Goal: Information Seeking & Learning: Learn about a topic

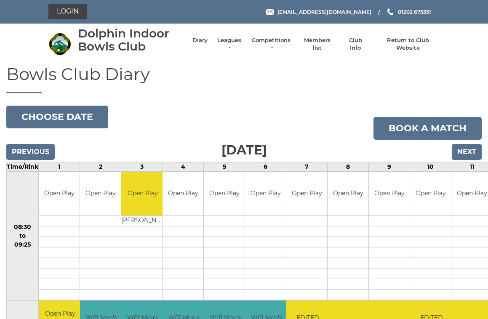
scroll to position [2, 0]
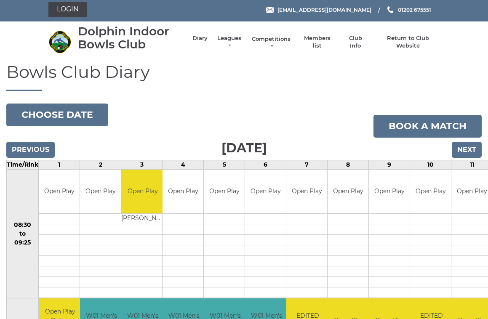
click at [283, 40] on link "Competitions" at bounding box center [271, 42] width 40 height 15
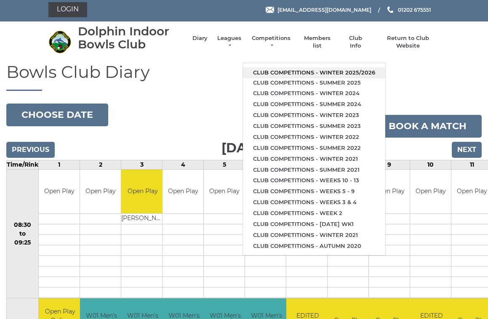
click at [336, 69] on link "Club competitions - Winter 2025/2026" at bounding box center [314, 72] width 142 height 11
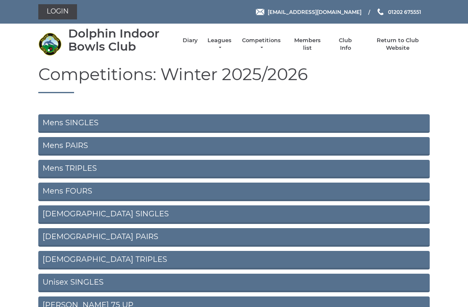
click at [173, 124] on link "Mens SINGLES" at bounding box center [234, 123] width 392 height 19
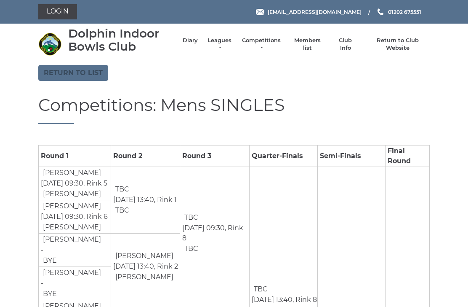
click at [88, 72] on link "Return to list" at bounding box center [73, 73] width 70 height 16
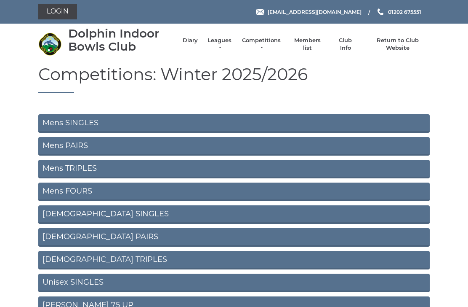
click at [112, 145] on link "Mens PAIRS" at bounding box center [234, 146] width 392 height 19
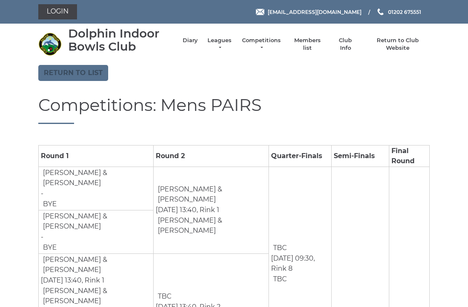
click at [82, 75] on link "Return to list" at bounding box center [73, 73] width 70 height 16
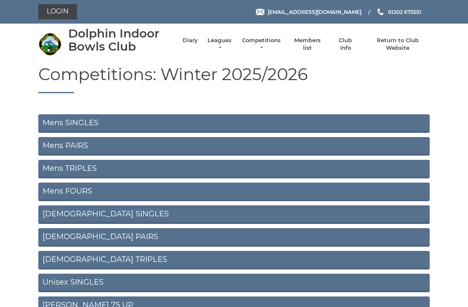
click at [99, 168] on link "Mens TRIPLES" at bounding box center [234, 169] width 392 height 19
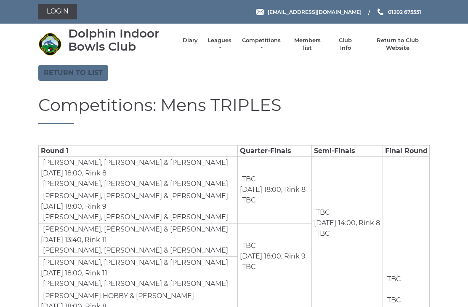
click at [85, 72] on link "Return to list" at bounding box center [73, 73] width 70 height 16
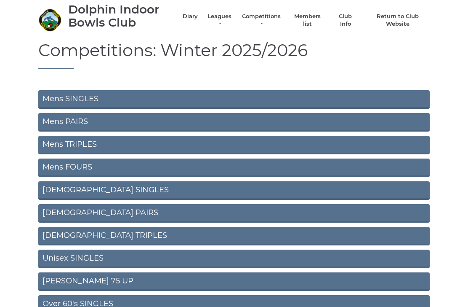
scroll to position [35, 0]
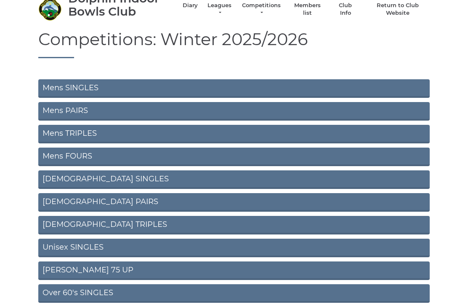
click at [80, 158] on link "Mens FOURS" at bounding box center [234, 157] width 392 height 19
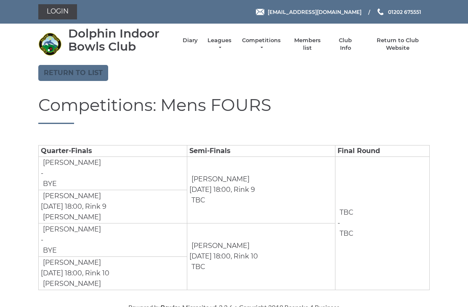
click at [85, 70] on link "Return to list" at bounding box center [73, 73] width 70 height 16
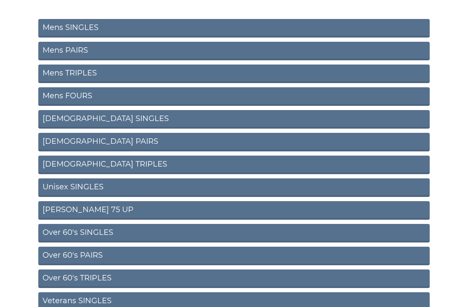
scroll to position [95, 0]
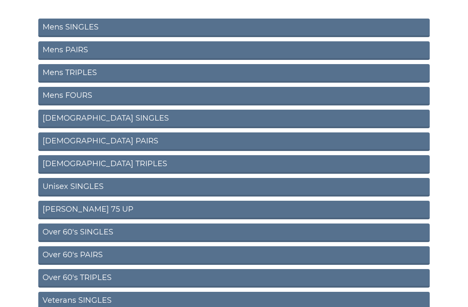
click at [87, 120] on link "[DEMOGRAPHIC_DATA] SINGLES" at bounding box center [234, 119] width 392 height 19
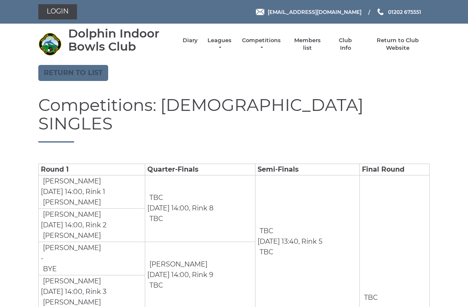
click at [84, 77] on link "Return to list" at bounding box center [73, 73] width 70 height 16
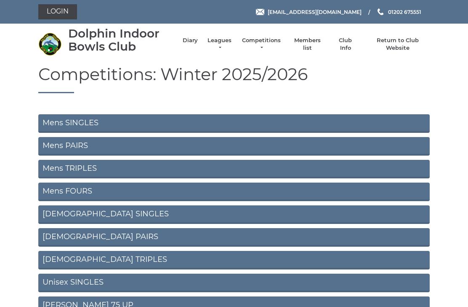
click at [88, 236] on link "[DEMOGRAPHIC_DATA] PAIRS" at bounding box center [234, 237] width 392 height 19
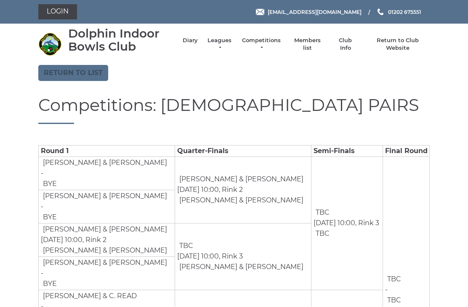
click at [88, 75] on link "Return to list" at bounding box center [73, 73] width 70 height 16
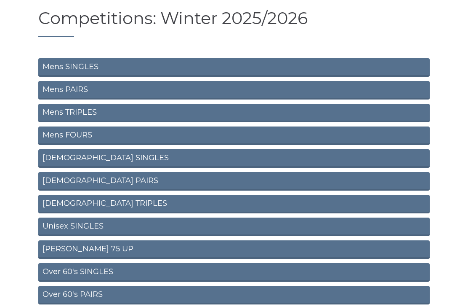
scroll to position [58, 0]
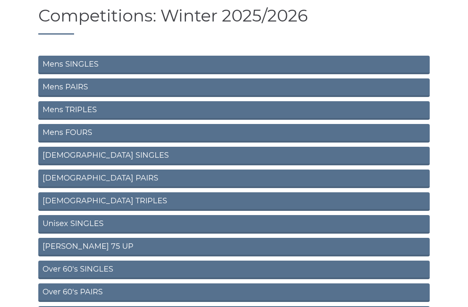
click at [89, 202] on link "[DEMOGRAPHIC_DATA] TRIPLES" at bounding box center [234, 201] width 392 height 19
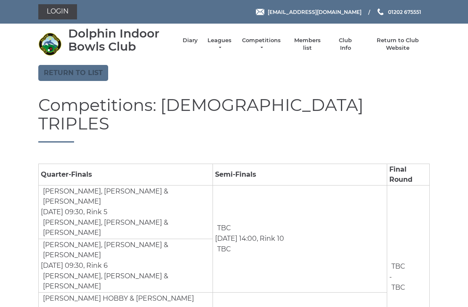
click at [83, 74] on link "Return to list" at bounding box center [73, 73] width 70 height 16
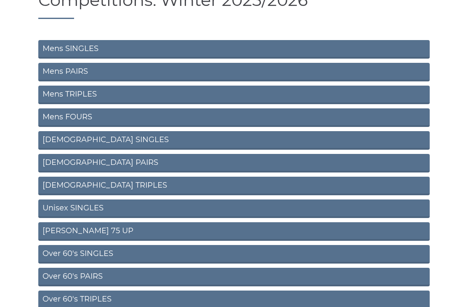
scroll to position [76, 0]
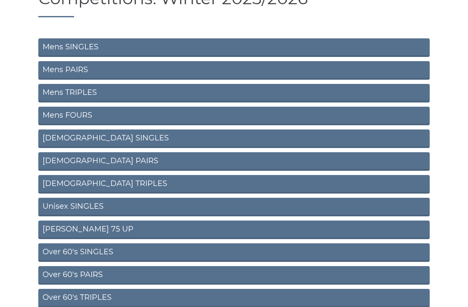
click at [88, 205] on link "Unisex SINGLES" at bounding box center [234, 207] width 392 height 19
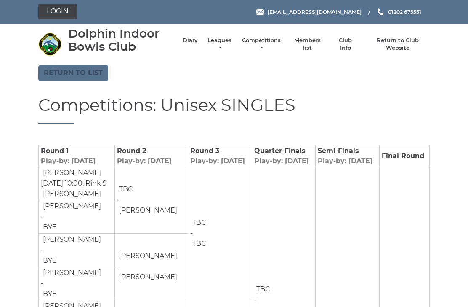
click at [90, 73] on link "Return to list" at bounding box center [73, 73] width 70 height 16
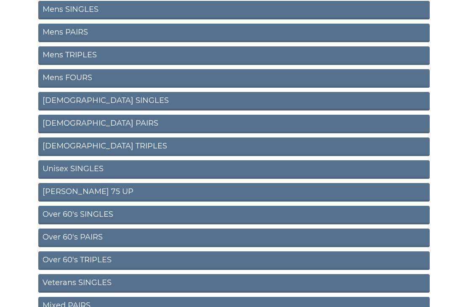
scroll to position [113, 0]
click at [102, 192] on link "Ron Jeffery 75 UP" at bounding box center [234, 192] width 392 height 19
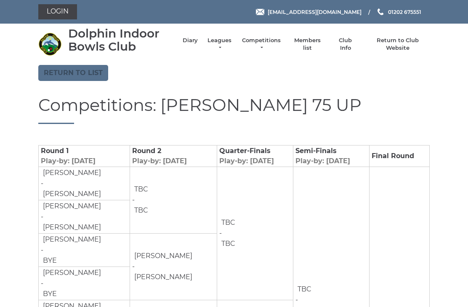
click at [90, 74] on link "Return to list" at bounding box center [73, 73] width 70 height 16
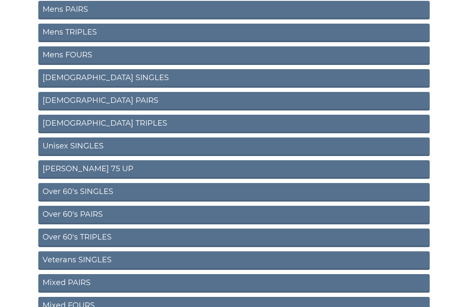
scroll to position [157, 0]
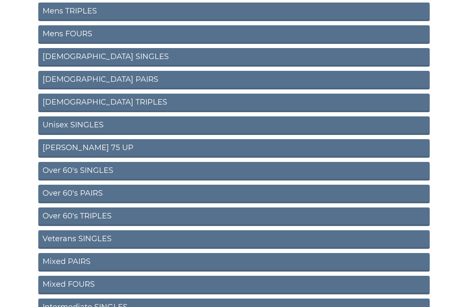
click at [116, 171] on link "Over 60's SINGLES" at bounding box center [234, 171] width 392 height 19
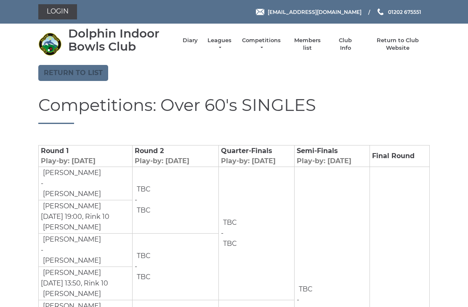
click at [85, 73] on link "Return to list" at bounding box center [73, 73] width 70 height 16
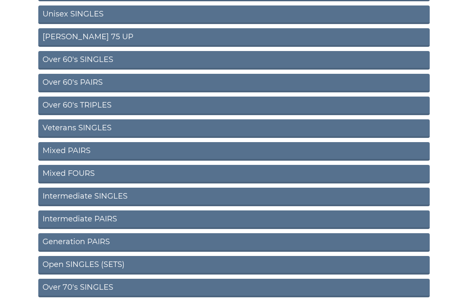
scroll to position [270, 0]
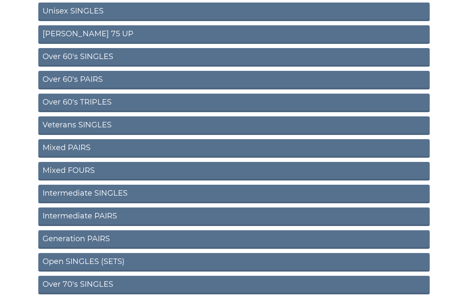
click at [98, 104] on link "Over 60's TRIPLES" at bounding box center [234, 103] width 392 height 19
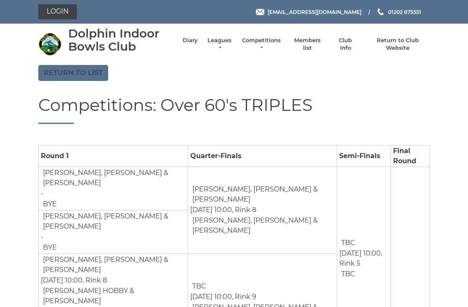
click at [89, 76] on link "Return to list" at bounding box center [73, 73] width 70 height 16
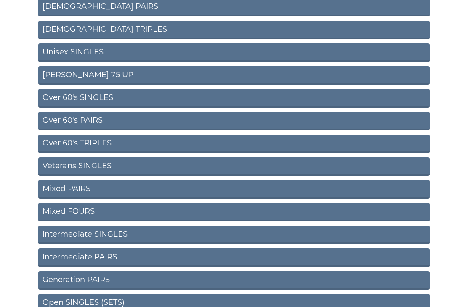
scroll to position [230, 0]
click at [96, 166] on link "Veterans SINGLES" at bounding box center [234, 166] width 392 height 19
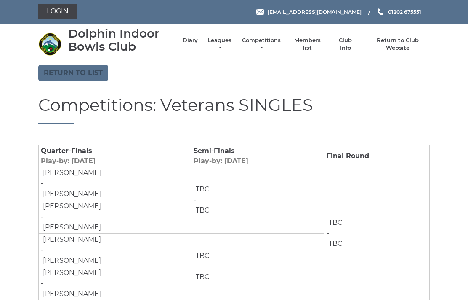
click at [89, 74] on link "Return to list" at bounding box center [73, 73] width 70 height 16
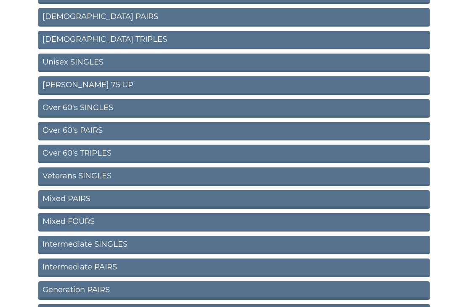
scroll to position [221, 0]
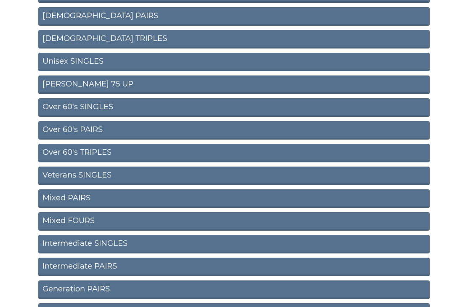
click at [82, 199] on link "Mixed PAIRS" at bounding box center [234, 198] width 392 height 19
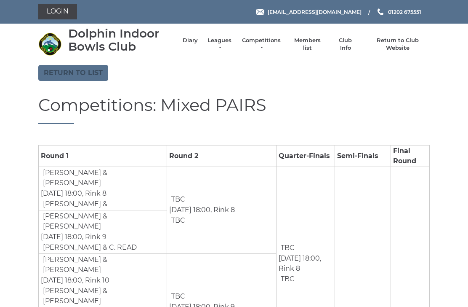
click at [86, 75] on link "Return to list" at bounding box center [73, 73] width 70 height 16
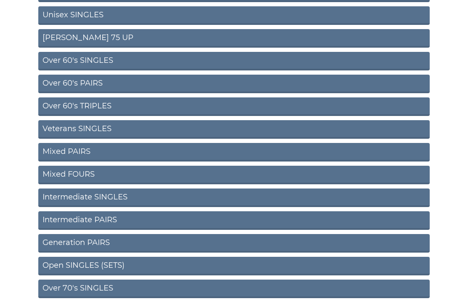
scroll to position [270, 0]
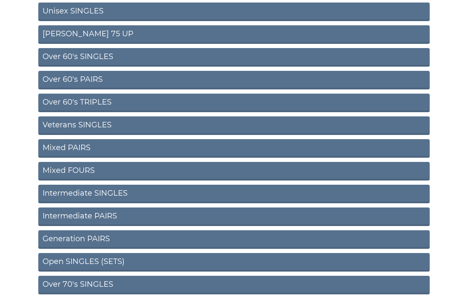
click at [90, 172] on link "Mixed FOURS" at bounding box center [234, 171] width 392 height 19
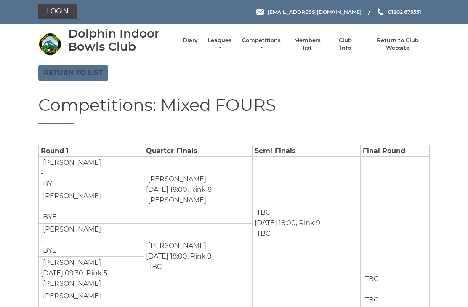
click at [87, 74] on link "Return to list" at bounding box center [73, 73] width 70 height 16
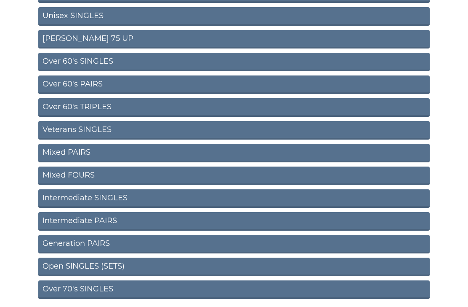
scroll to position [270, 0]
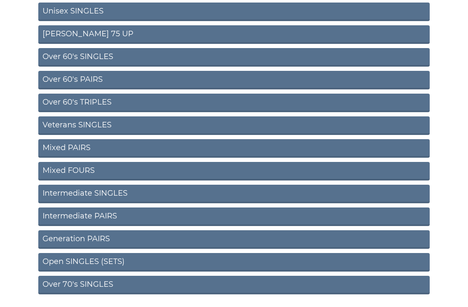
click at [102, 194] on link "Intermediate SINGLES" at bounding box center [234, 194] width 392 height 19
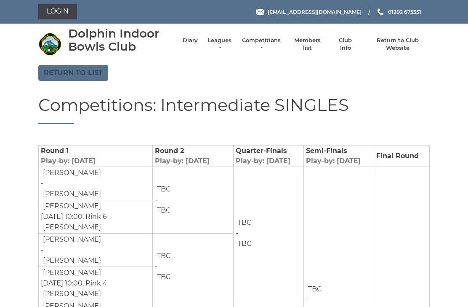
click at [88, 75] on link "Return to list" at bounding box center [73, 73] width 70 height 16
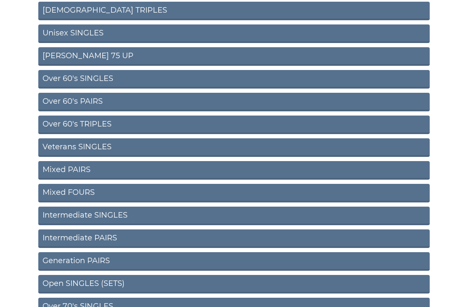
scroll to position [270, 0]
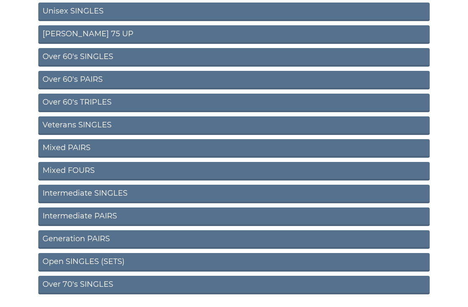
click at [99, 217] on link "Intermediate PAIRS" at bounding box center [234, 217] width 392 height 19
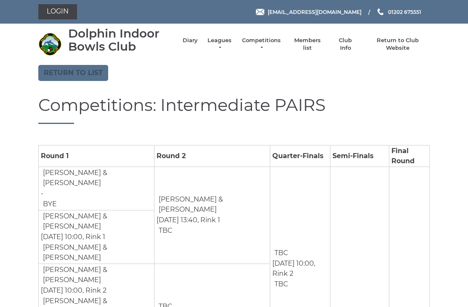
click at [88, 74] on link "Return to list" at bounding box center [73, 73] width 70 height 16
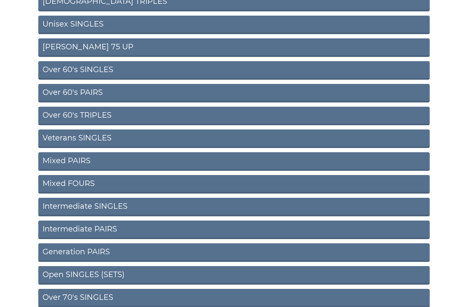
scroll to position [270, 0]
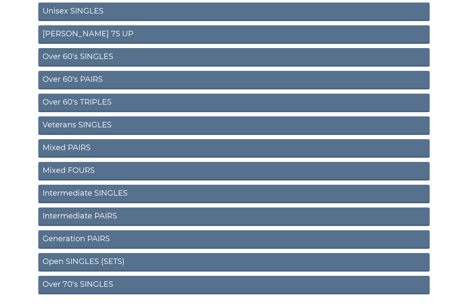
click at [100, 239] on link "Generation PAIRS" at bounding box center [234, 239] width 392 height 19
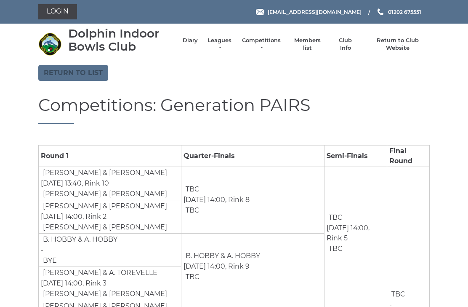
click at [91, 75] on link "Return to list" at bounding box center [73, 73] width 70 height 16
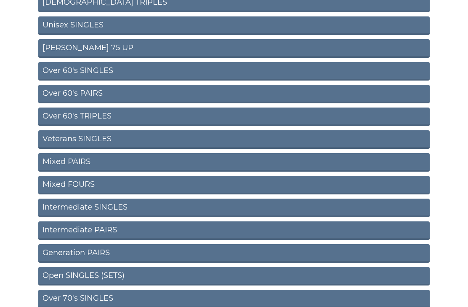
scroll to position [270, 0]
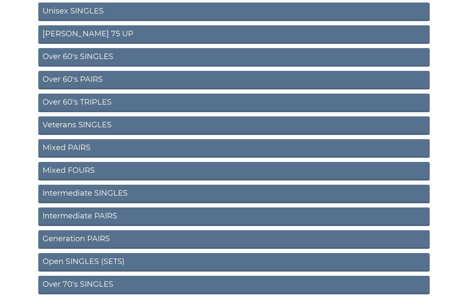
click at [102, 262] on link "Open SINGLES (SETS)" at bounding box center [234, 262] width 392 height 19
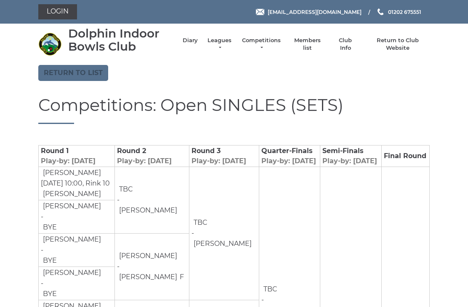
click at [73, 78] on link "Return to list" at bounding box center [73, 73] width 70 height 16
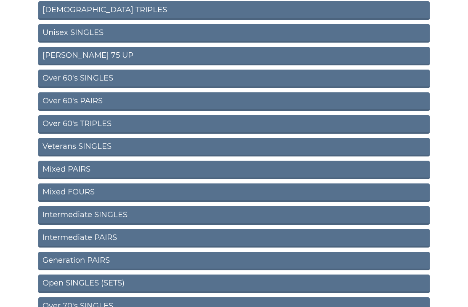
scroll to position [270, 0]
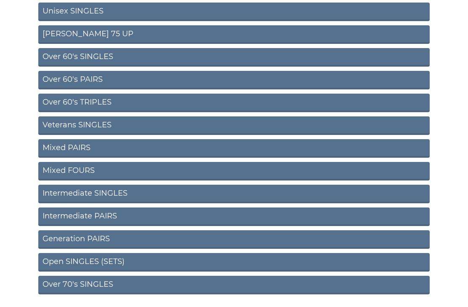
click at [106, 286] on link "Over 70's SINGLES" at bounding box center [234, 285] width 392 height 19
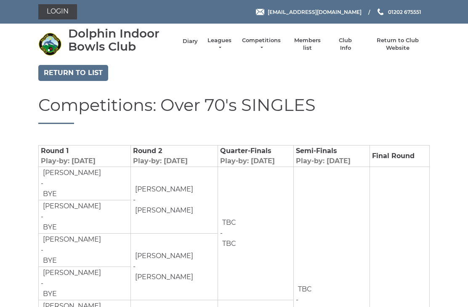
click at [193, 45] on link "Diary" at bounding box center [190, 41] width 15 height 8
